Goal: Task Accomplishment & Management: Use online tool/utility

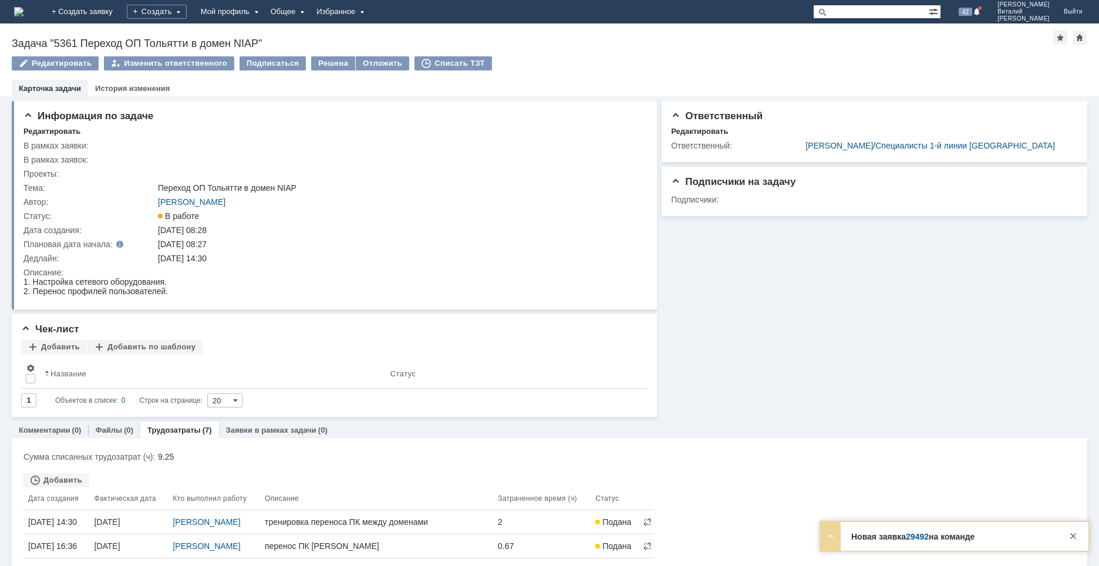
click at [23, 9] on img at bounding box center [18, 11] width 9 height 9
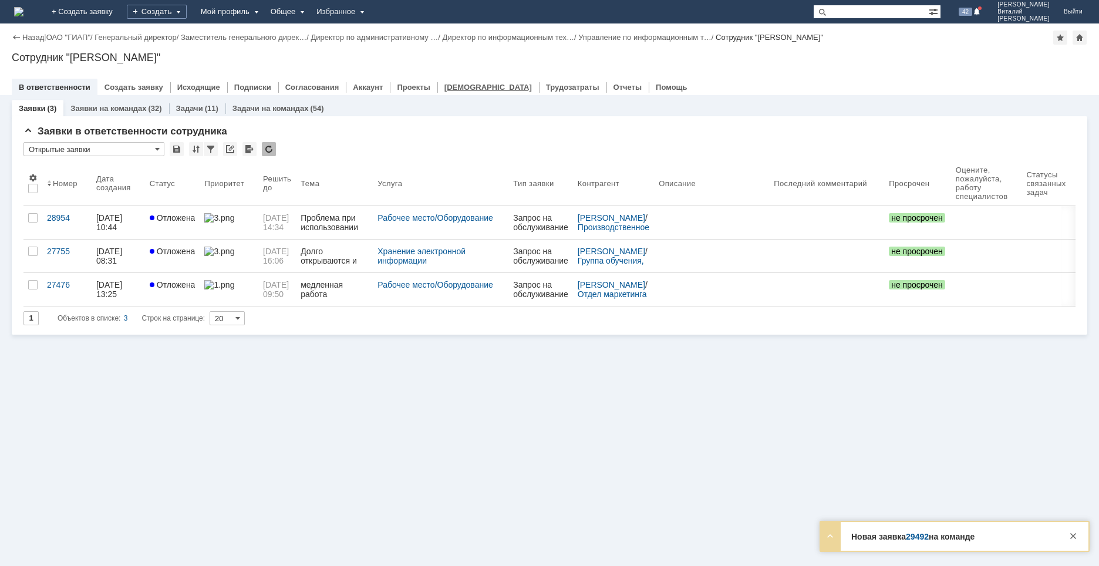
click at [451, 86] on link "[DEMOGRAPHIC_DATA]" at bounding box center [487, 87] width 87 height 9
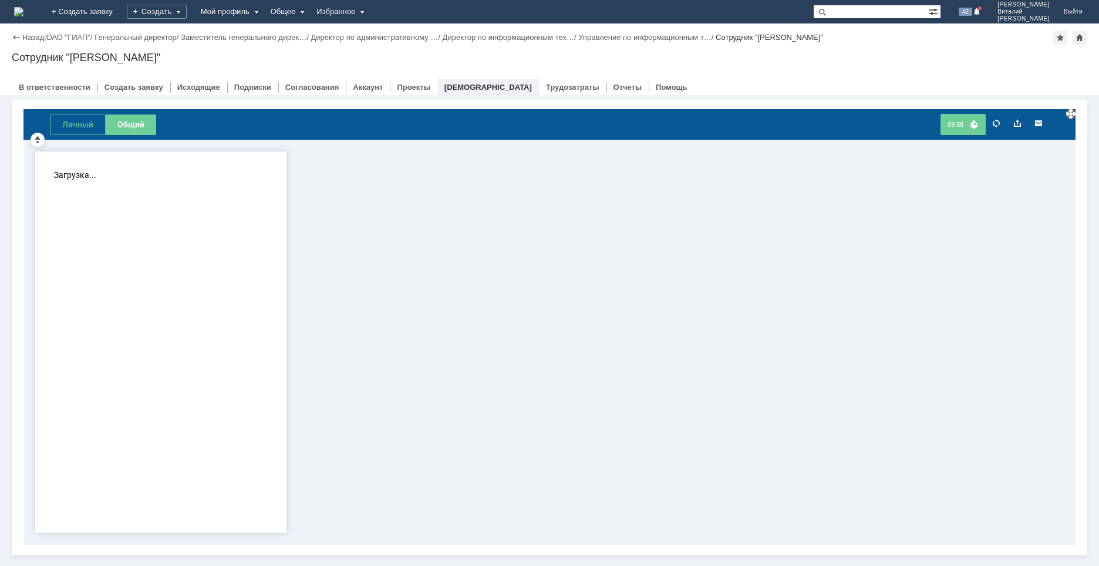
click at [75, 120] on button "Личный" at bounding box center [78, 124] width 56 height 21
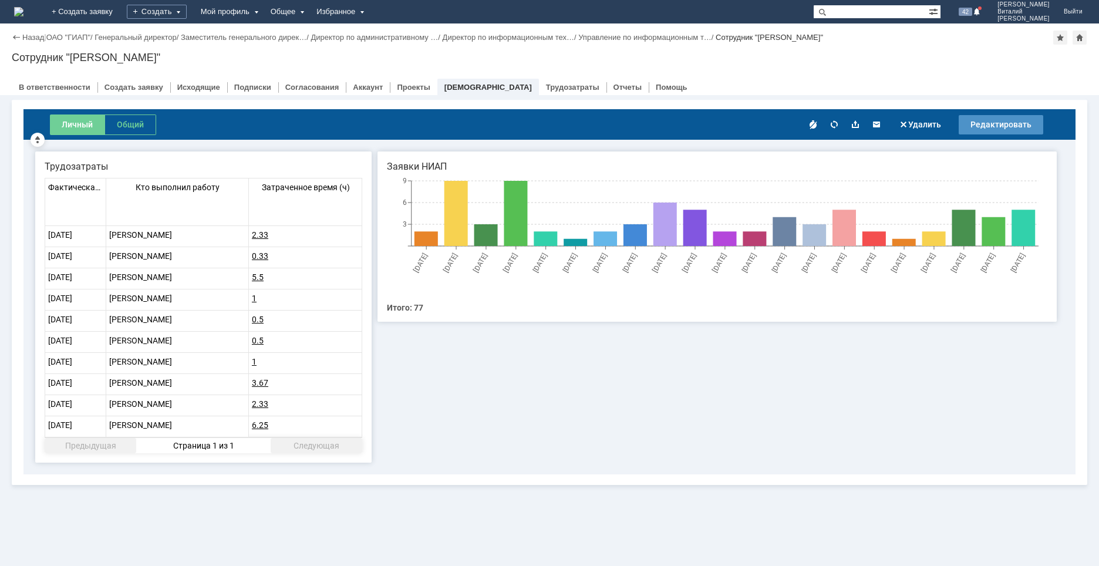
click at [23, 13] on img at bounding box center [18, 11] width 9 height 9
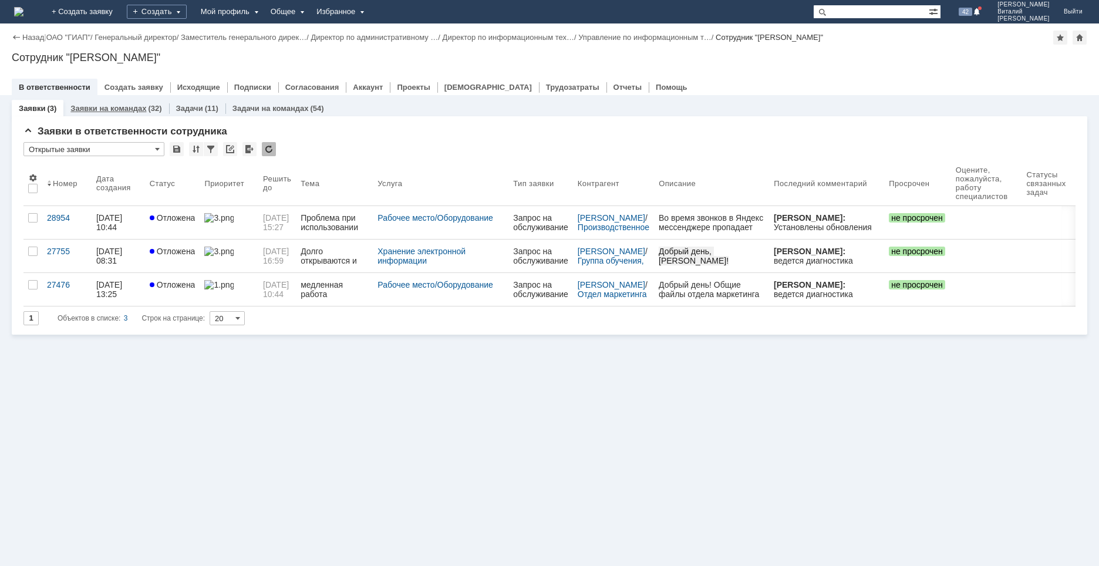
click at [124, 106] on link "Заявки на командах" at bounding box center [108, 108] width 76 height 9
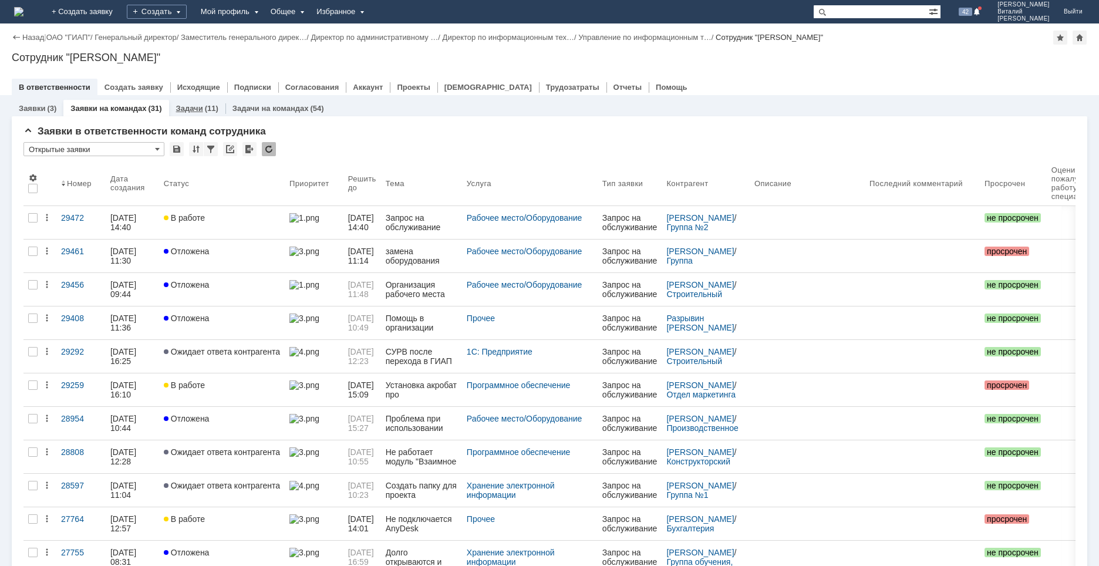
click at [194, 106] on link "Задачи" at bounding box center [189, 108] width 27 height 9
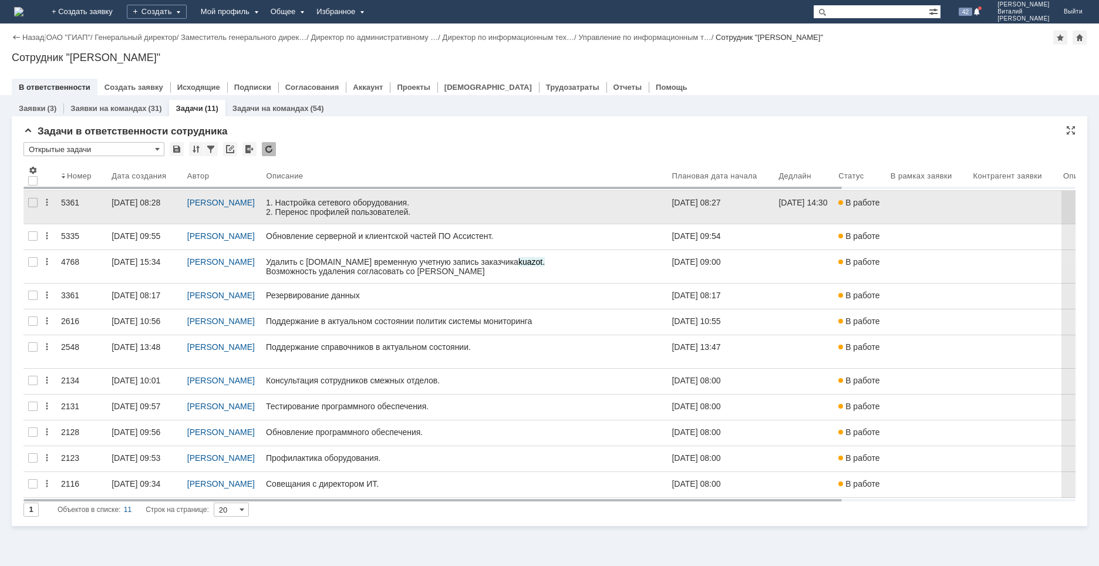
click at [154, 207] on div "[DATE] 08:28" at bounding box center [145, 202] width 66 height 9
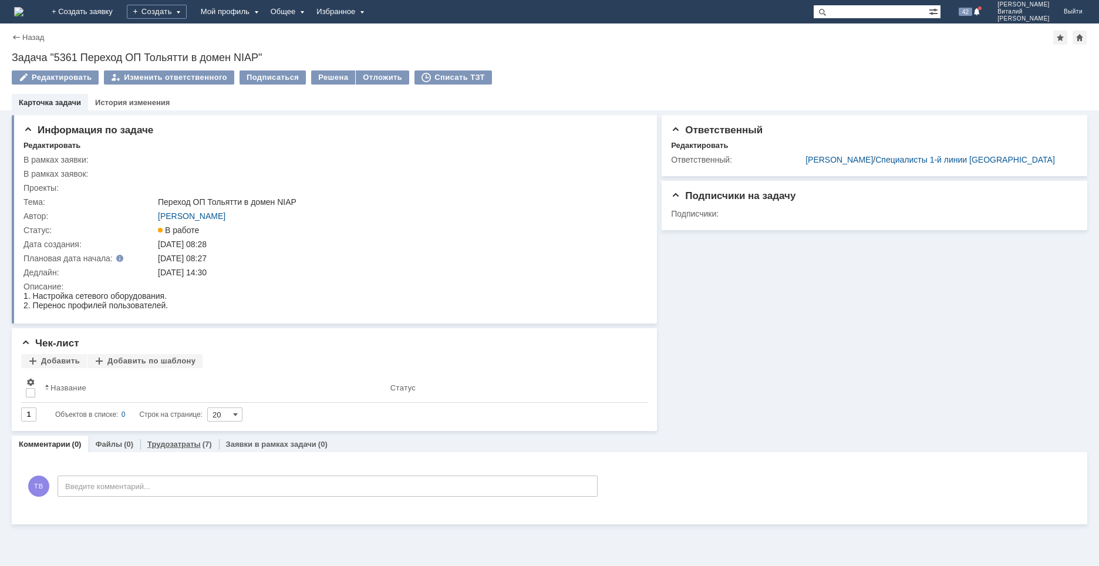
click at [187, 442] on link "Трудозатраты" at bounding box center [173, 444] width 53 height 9
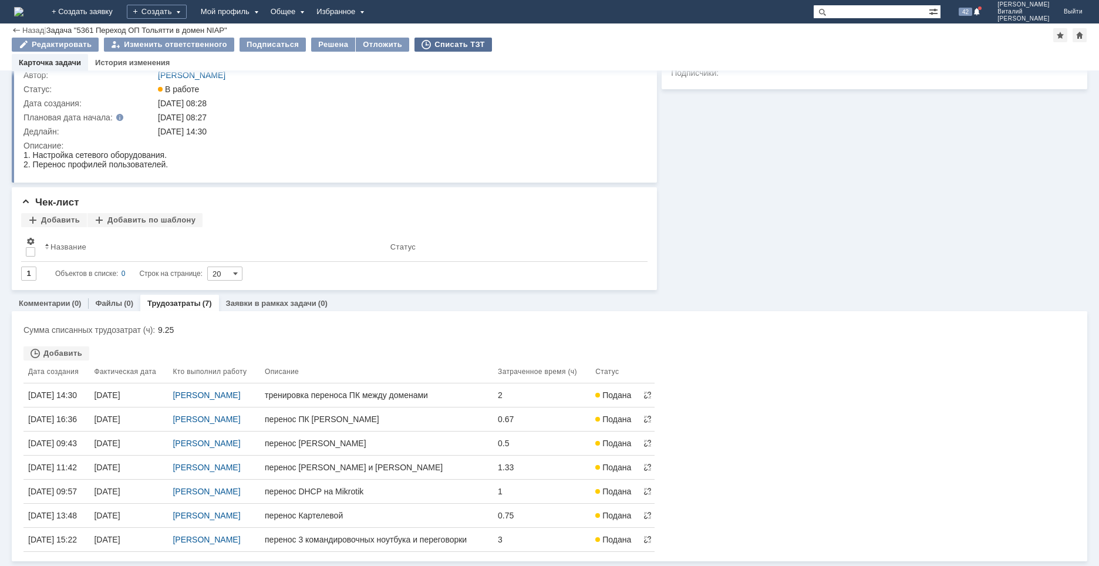
click at [438, 44] on div "Списать ТЗТ" at bounding box center [452, 45] width 77 height 14
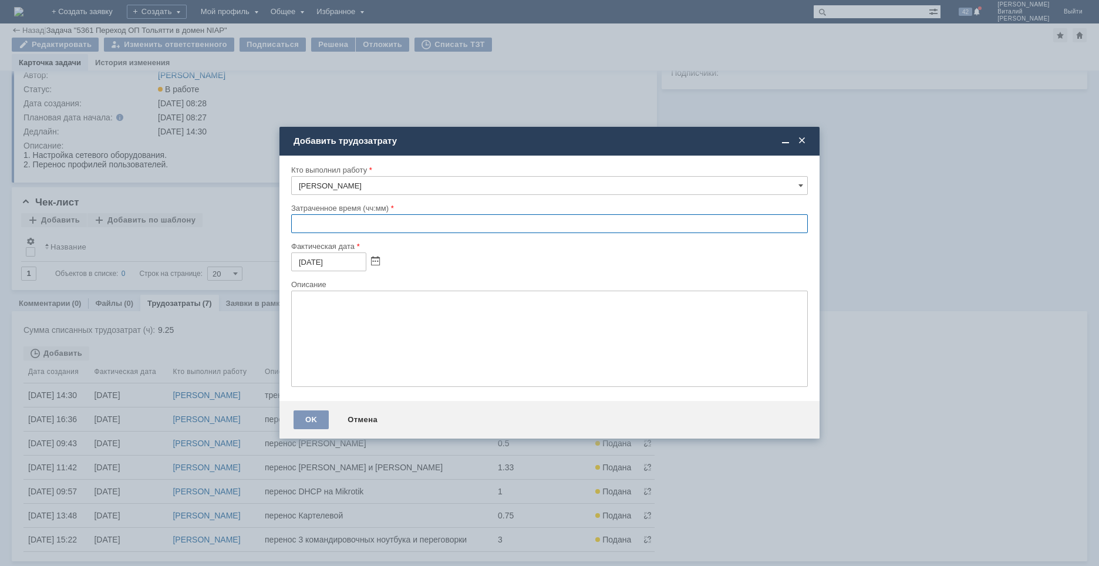
click at [300, 220] on input "text" at bounding box center [549, 223] width 517 height 19
type input "00:30"
click at [343, 308] on textarea at bounding box center [549, 339] width 517 height 96
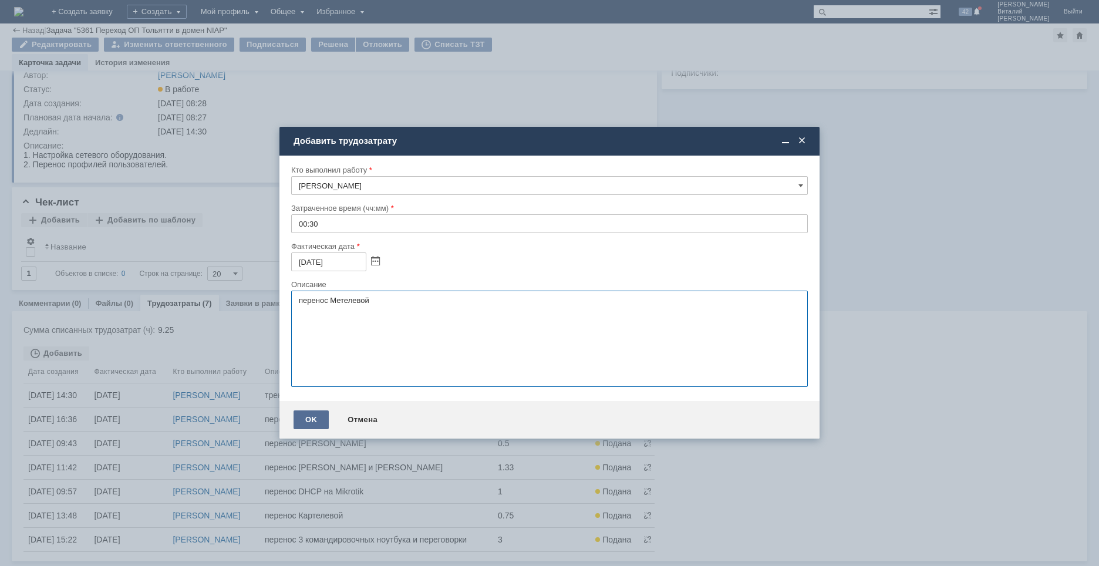
type textarea "перенос Метелевой"
click at [315, 418] on div "OK" at bounding box center [310, 419] width 35 height 19
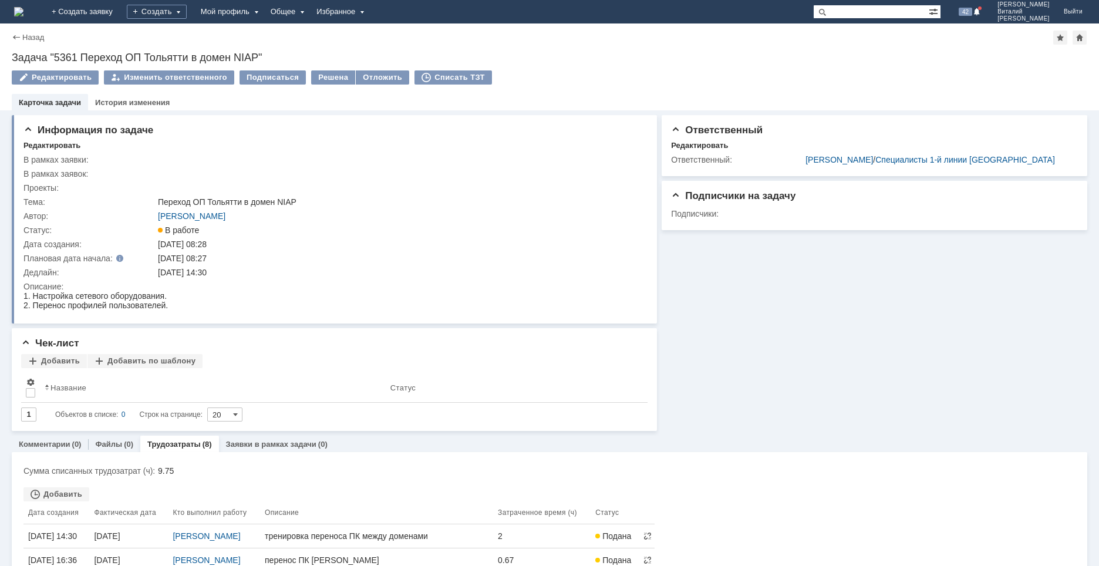
click at [23, 11] on img at bounding box center [18, 11] width 9 height 9
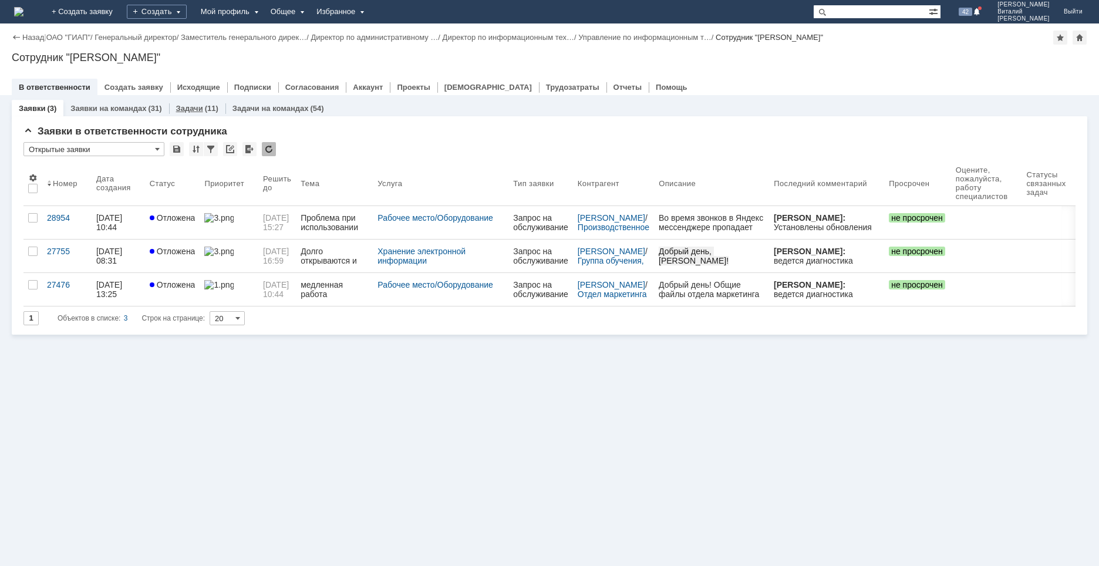
click at [189, 108] on link "Задачи" at bounding box center [189, 108] width 27 height 9
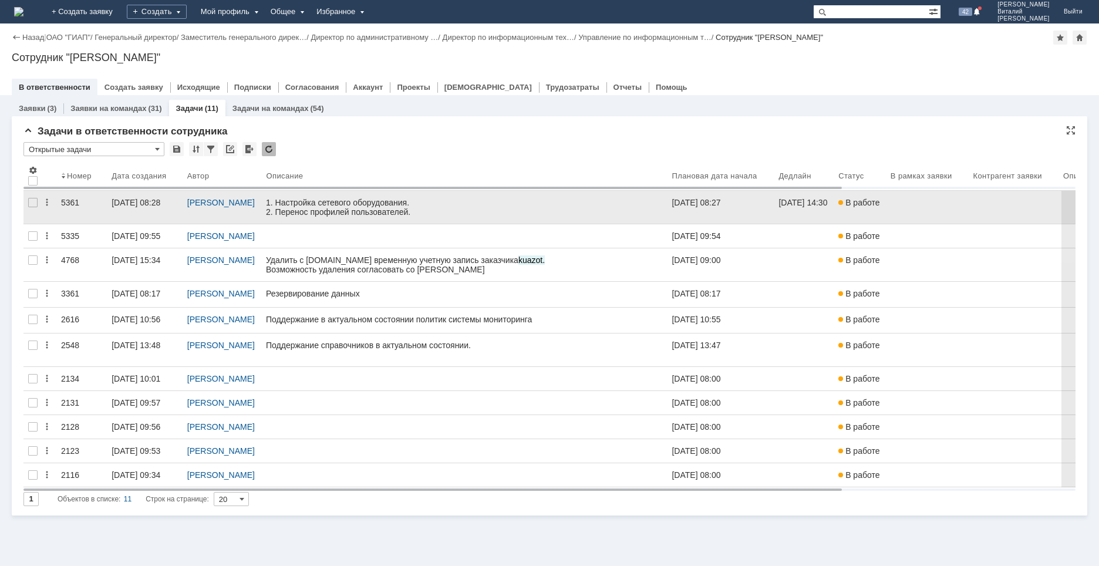
click at [298, 218] on link at bounding box center [464, 207] width 406 height 33
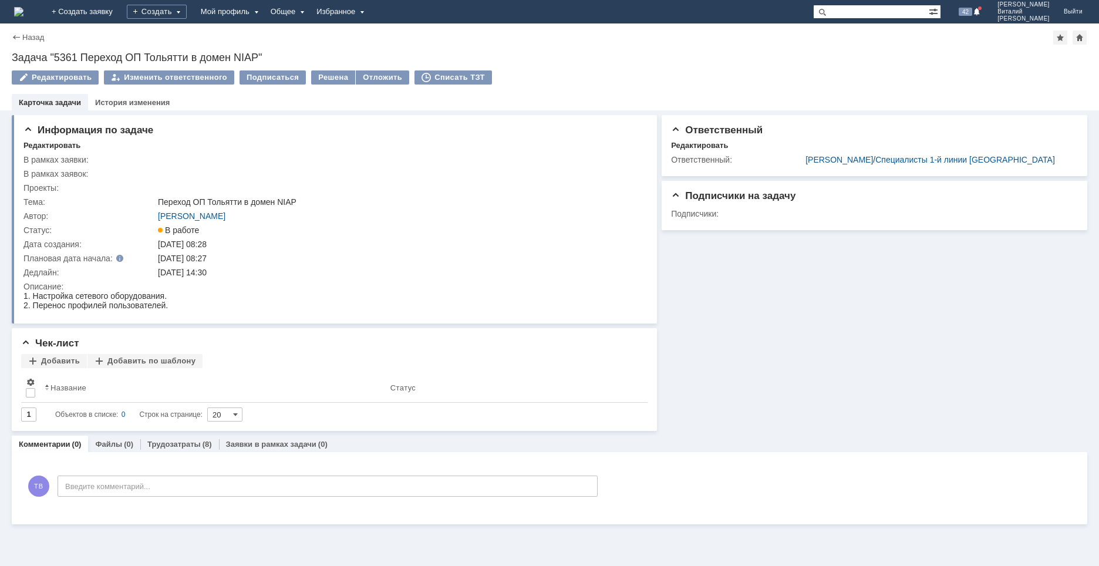
click at [23, 15] on img at bounding box center [18, 11] width 9 height 9
